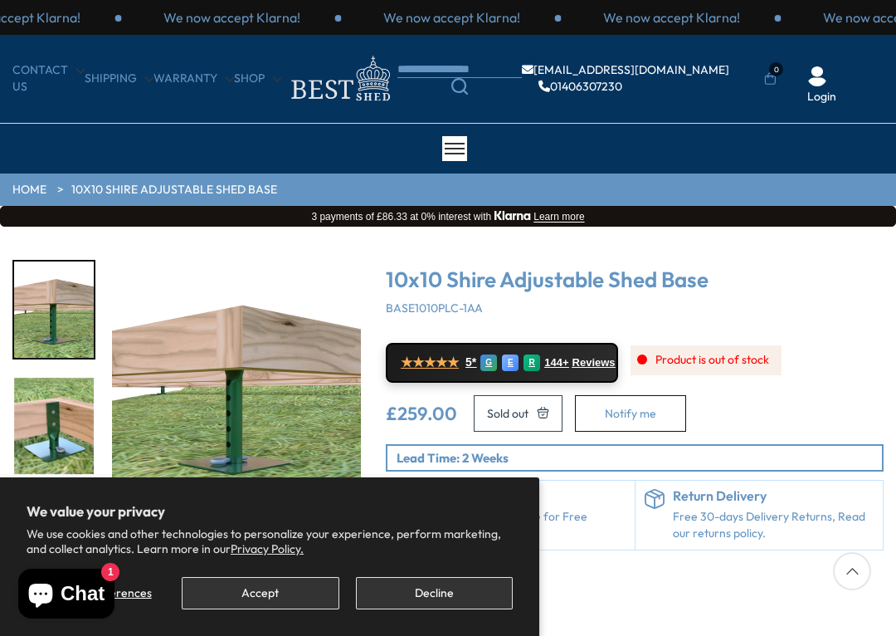
click at [321, 59] on img at bounding box center [339, 78] width 116 height 54
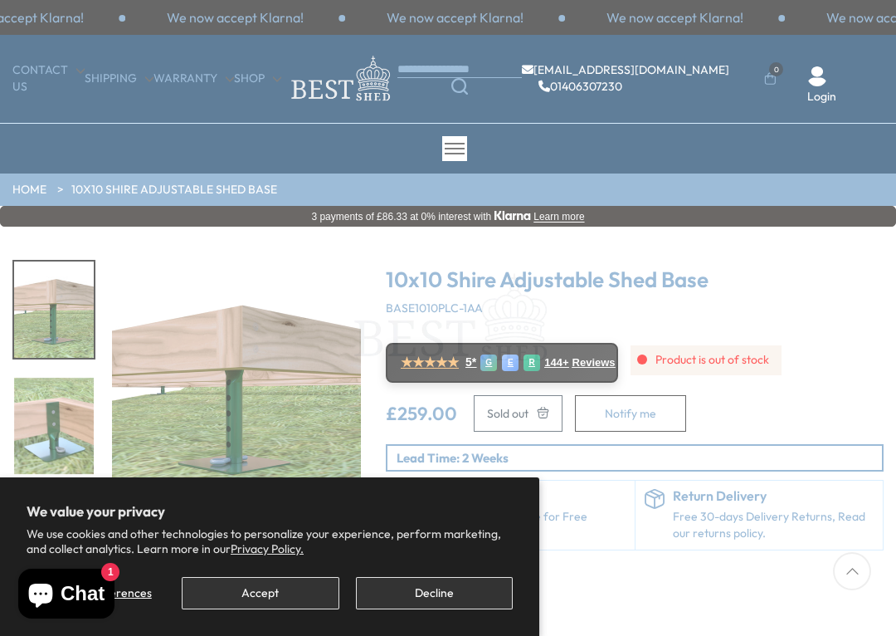
click at [872, 81] on span at bounding box center [448, 318] width 896 height 636
